Goal: Task Accomplishment & Management: Use online tool/utility

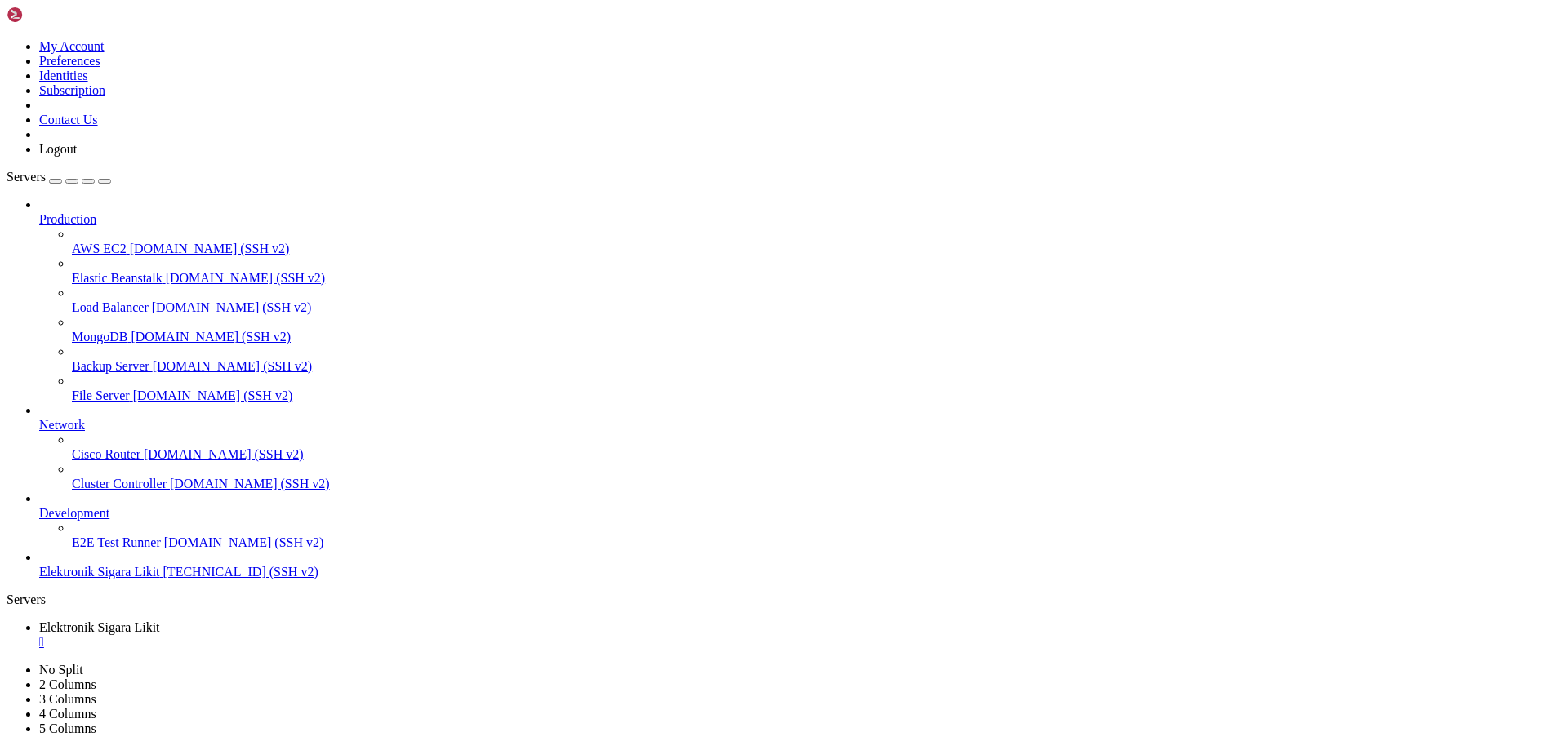
scroll to position [105859, 0]
drag, startPoint x: 185, startPoint y: 1476, endPoint x: 14, endPoint y: 1479, distance: 171.0
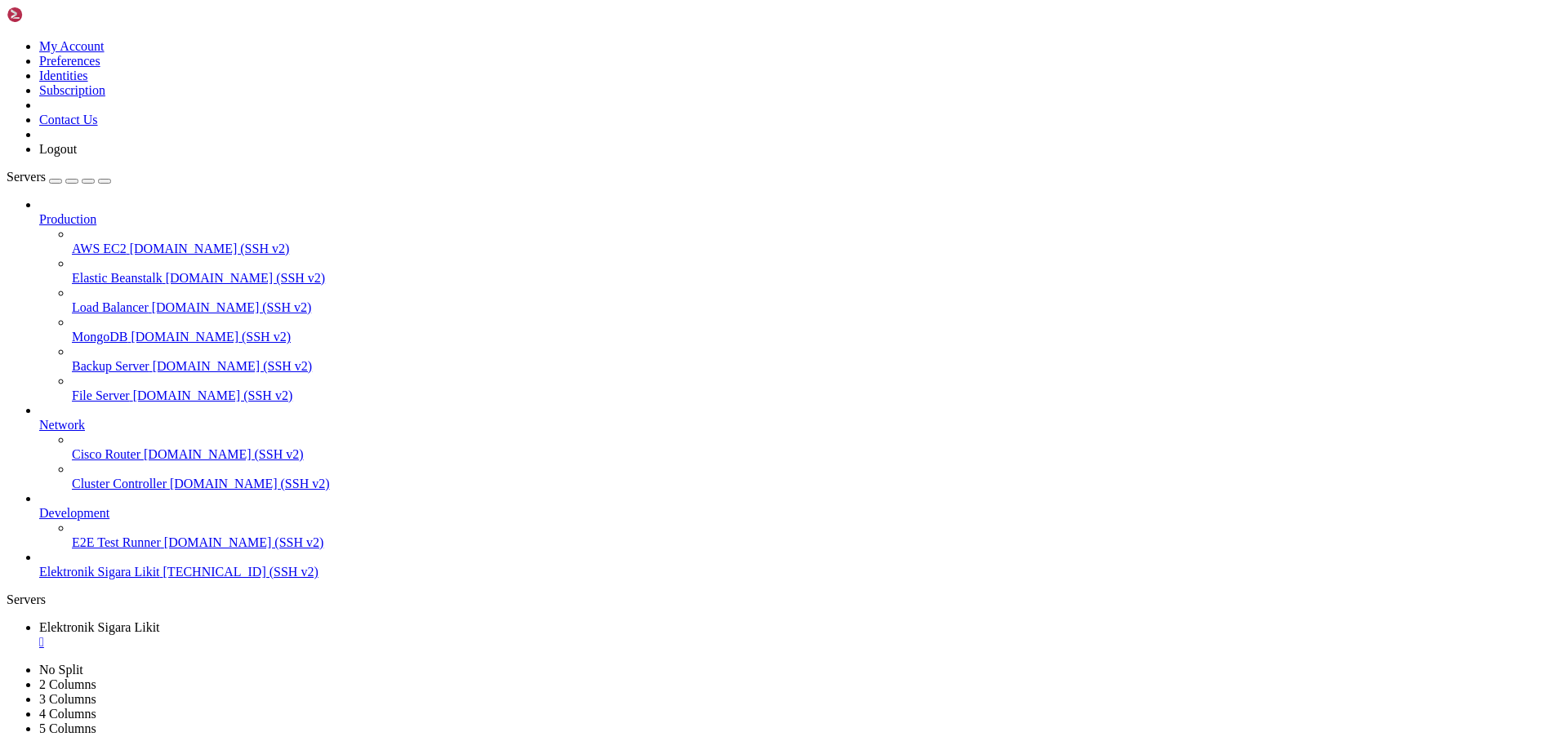
drag, startPoint x: 441, startPoint y: 1494, endPoint x: 94, endPoint y: 1491, distance: 347.0
drag, startPoint x: 436, startPoint y: 1521, endPoint x: 99, endPoint y: 1520, distance: 337.0
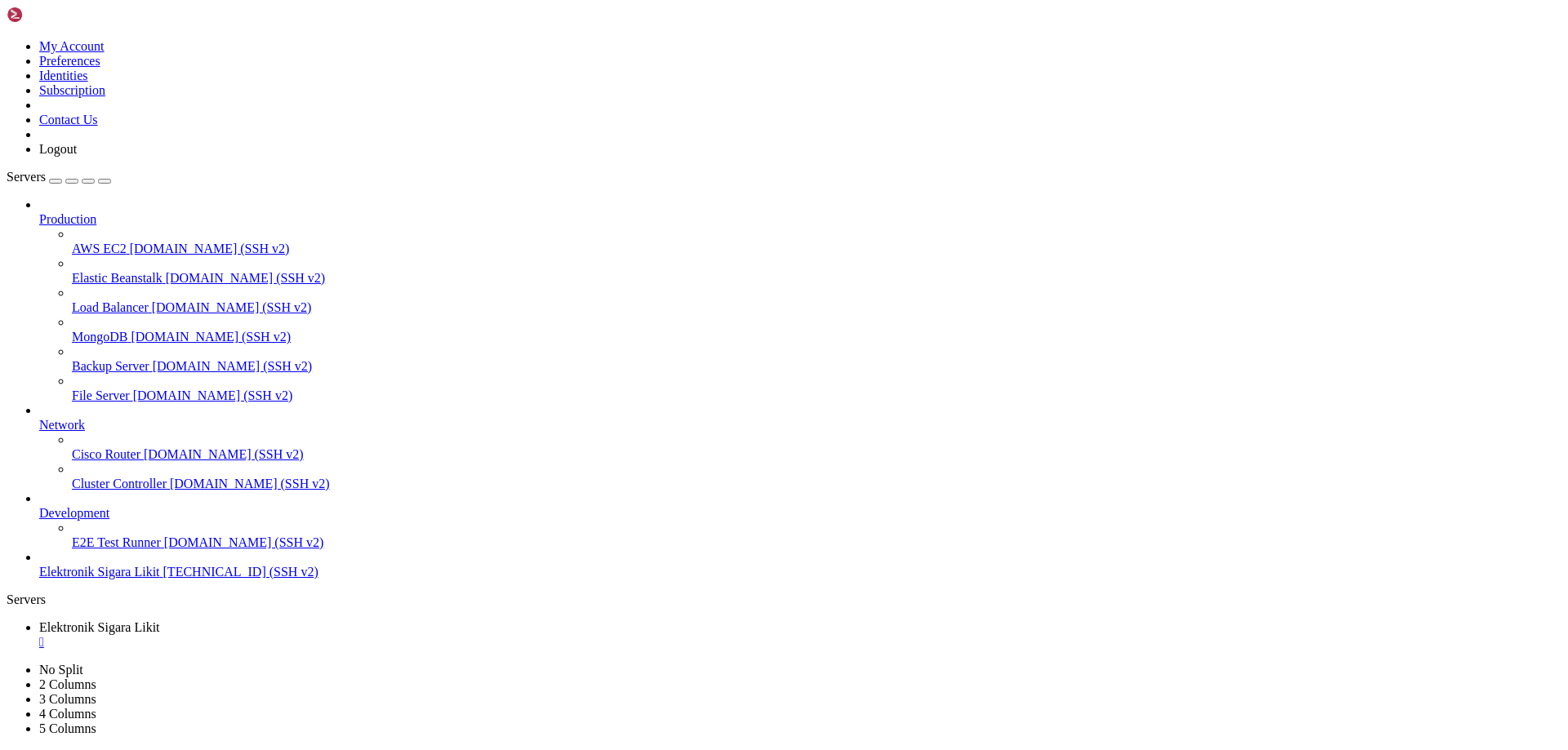
drag, startPoint x: 95, startPoint y: 1518, endPoint x: 423, endPoint y: 1521, distance: 328.0
